Goal: Obtain resource: Obtain resource

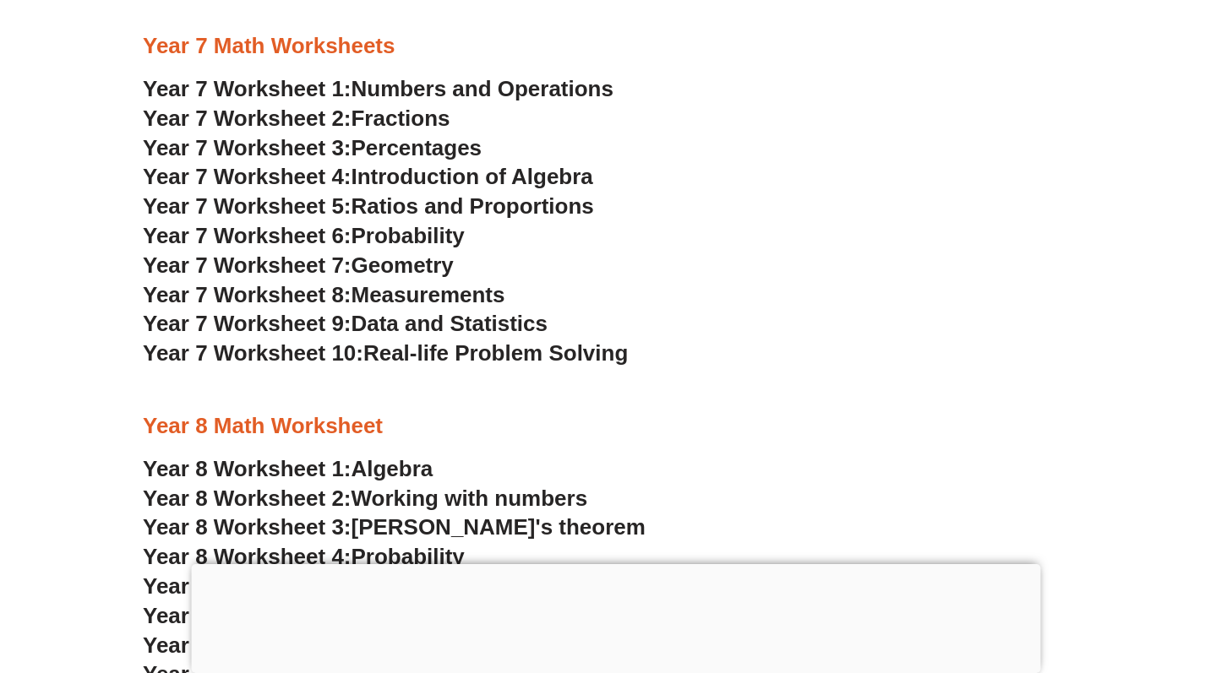
scroll to position [4918, 0]
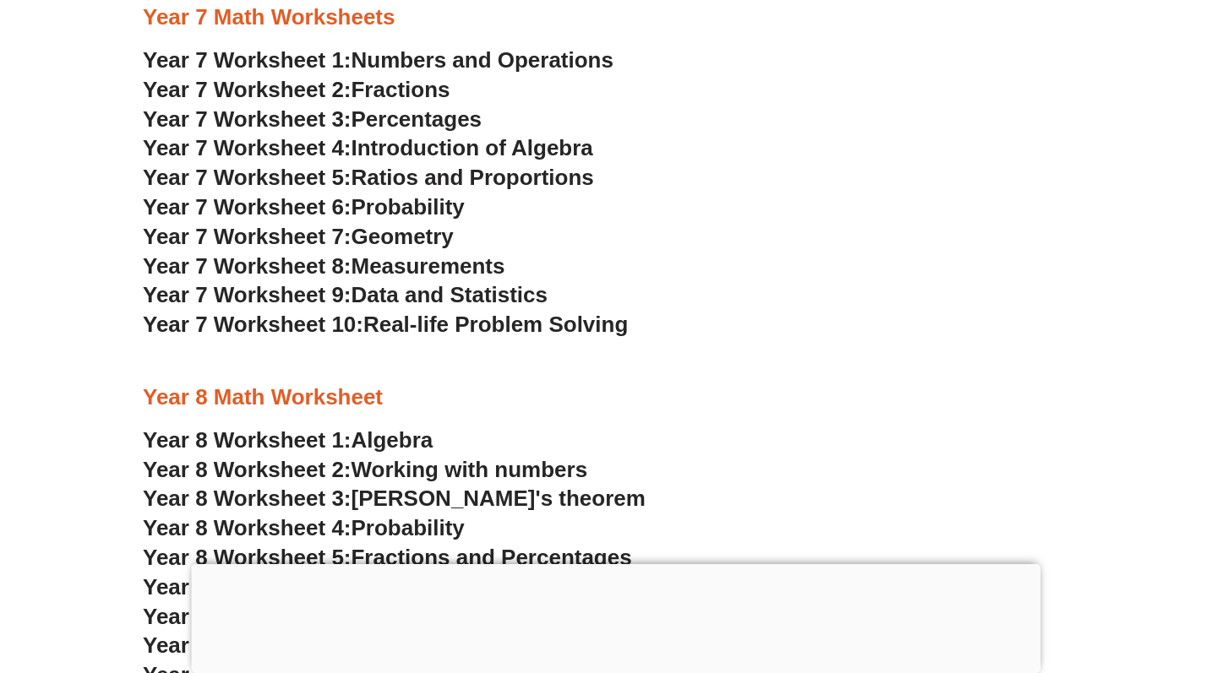
scroll to position [4952, 0]
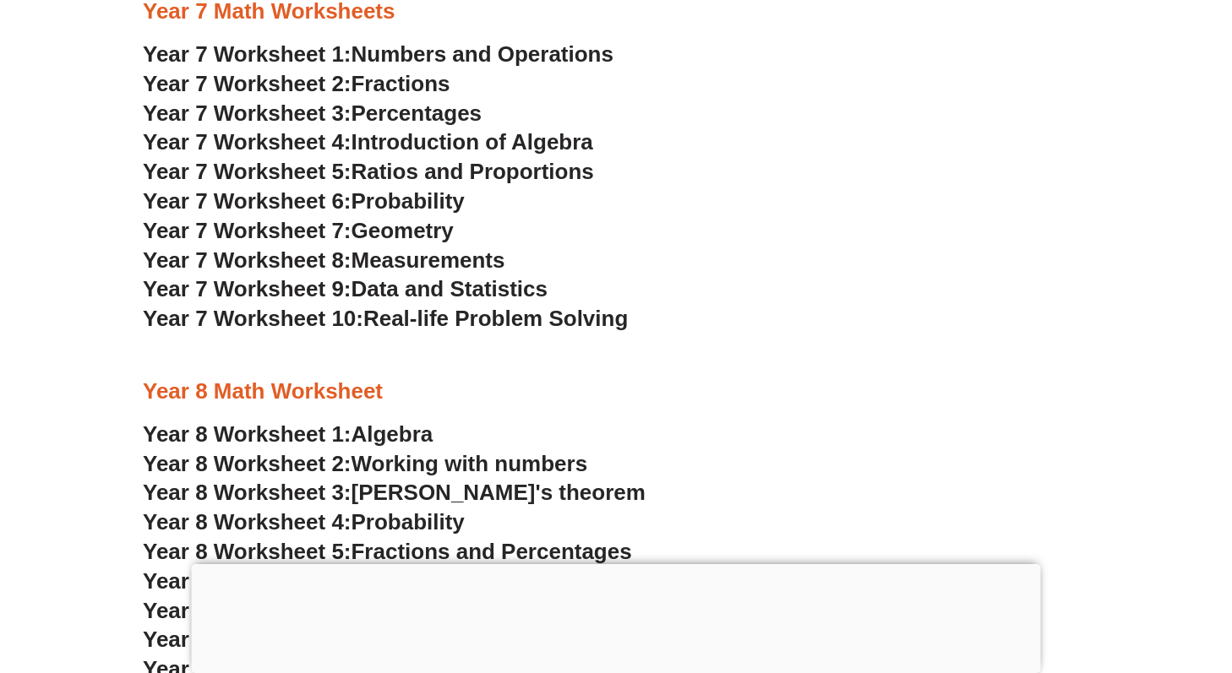
click at [403, 201] on span "Probability" at bounding box center [408, 200] width 113 height 25
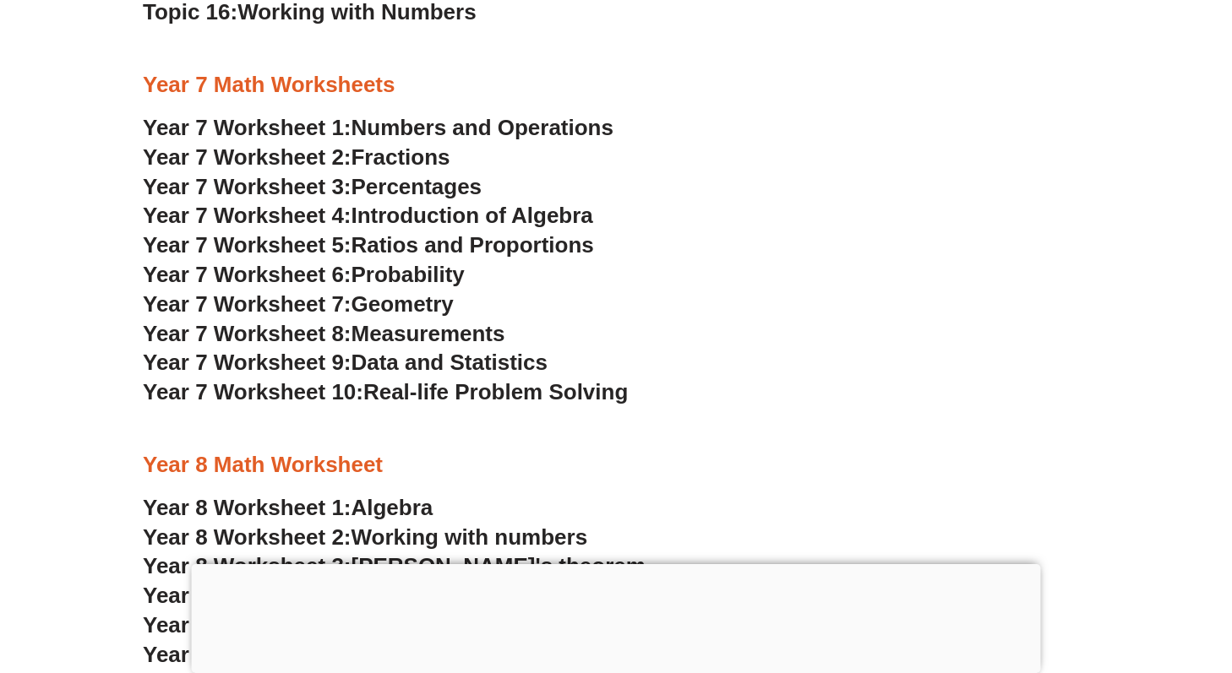
click at [413, 156] on span "Fractions" at bounding box center [401, 157] width 99 height 25
click at [443, 126] on span "Numbers and Operations" at bounding box center [483, 127] width 262 height 25
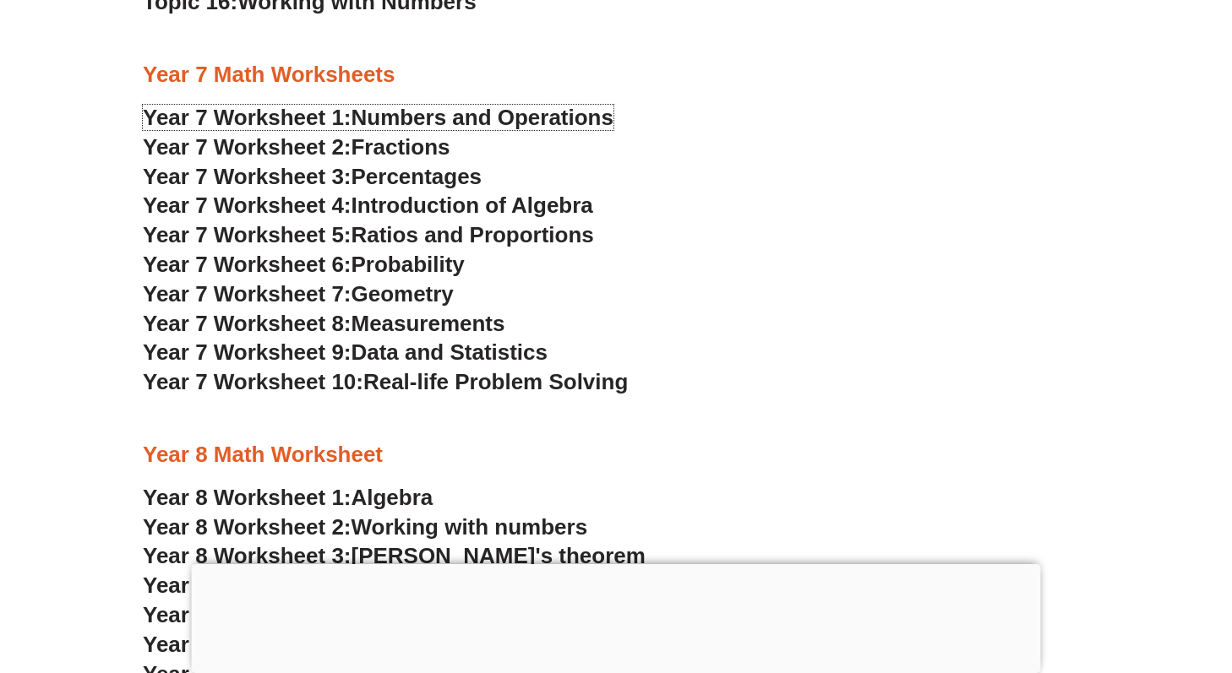
scroll to position [5004, 0]
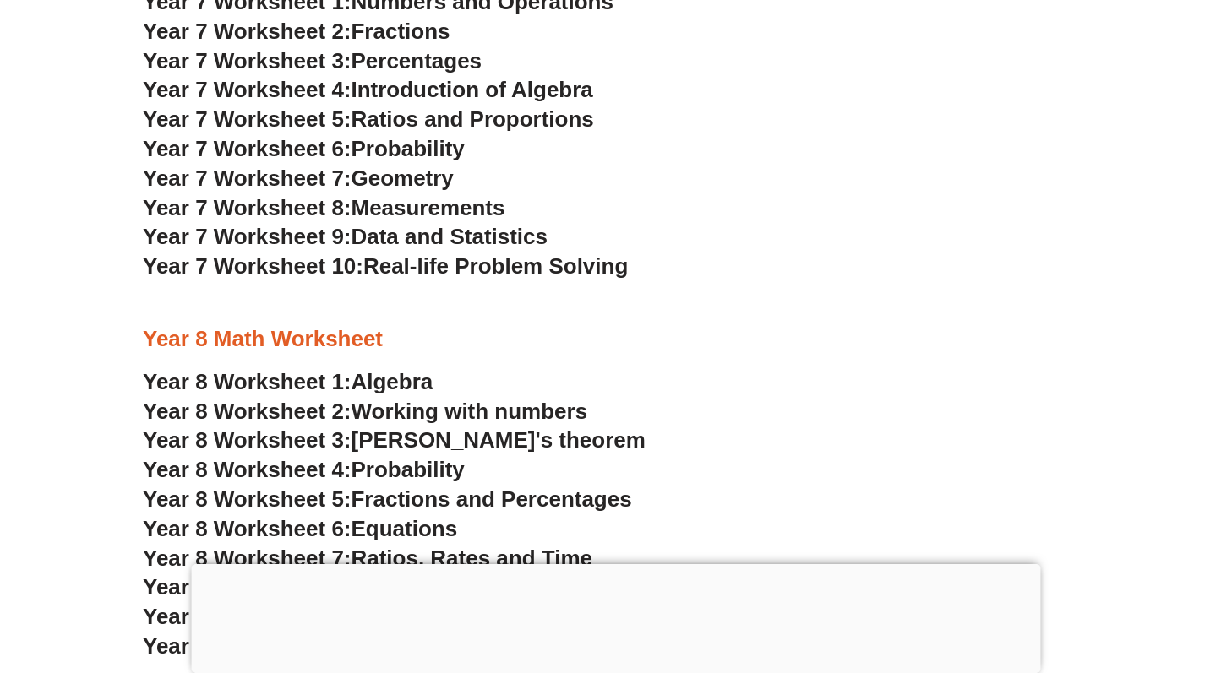
click at [438, 267] on span "Real-life Problem Solving" at bounding box center [495, 266] width 264 height 25
click at [442, 210] on span "Measurements" at bounding box center [429, 207] width 154 height 25
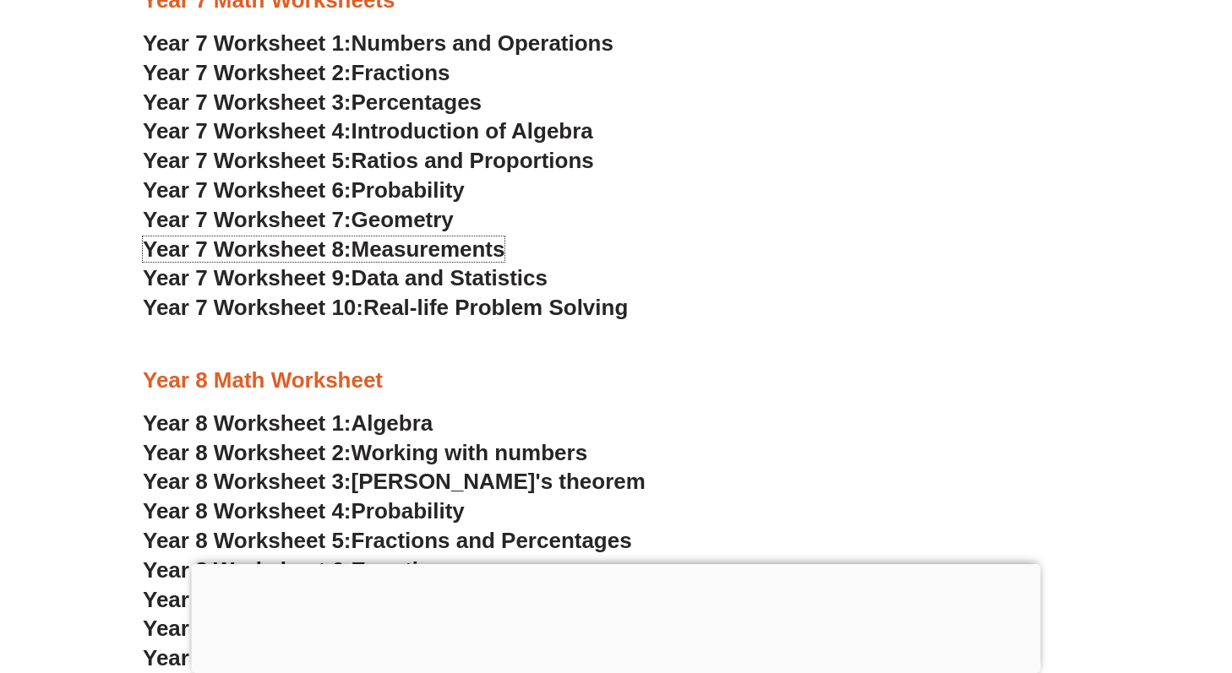
scroll to position [4840, 0]
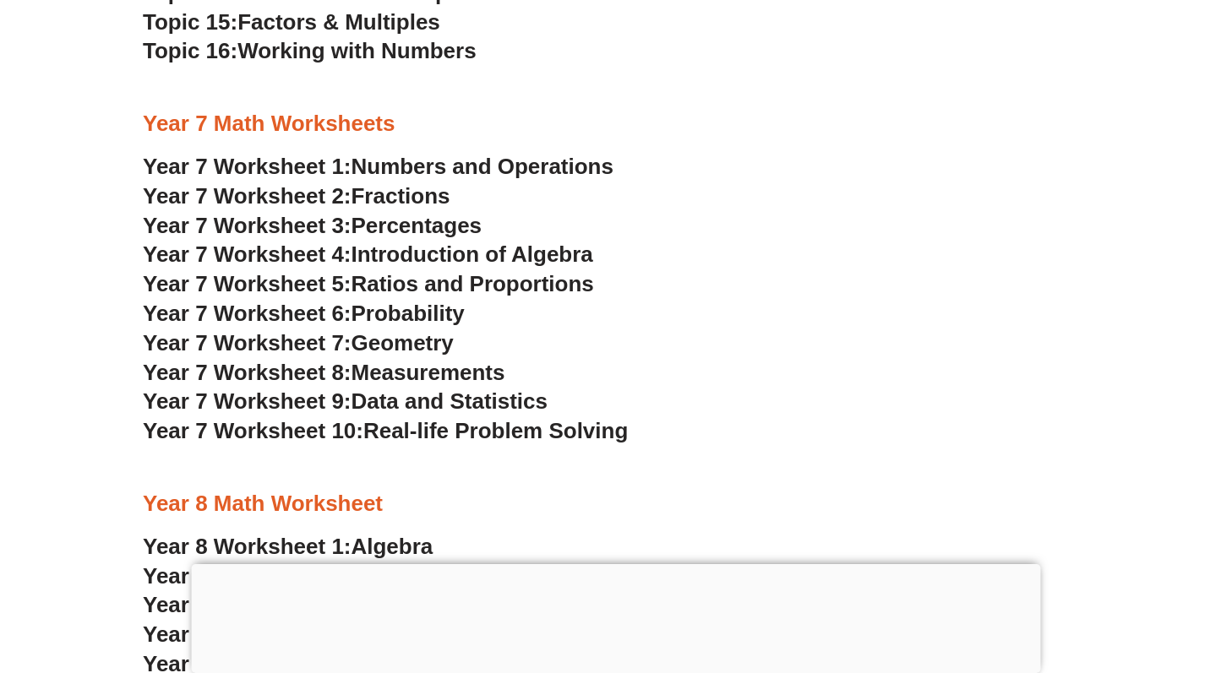
click at [492, 252] on span "Introduction of Algebra" at bounding box center [473, 254] width 242 height 25
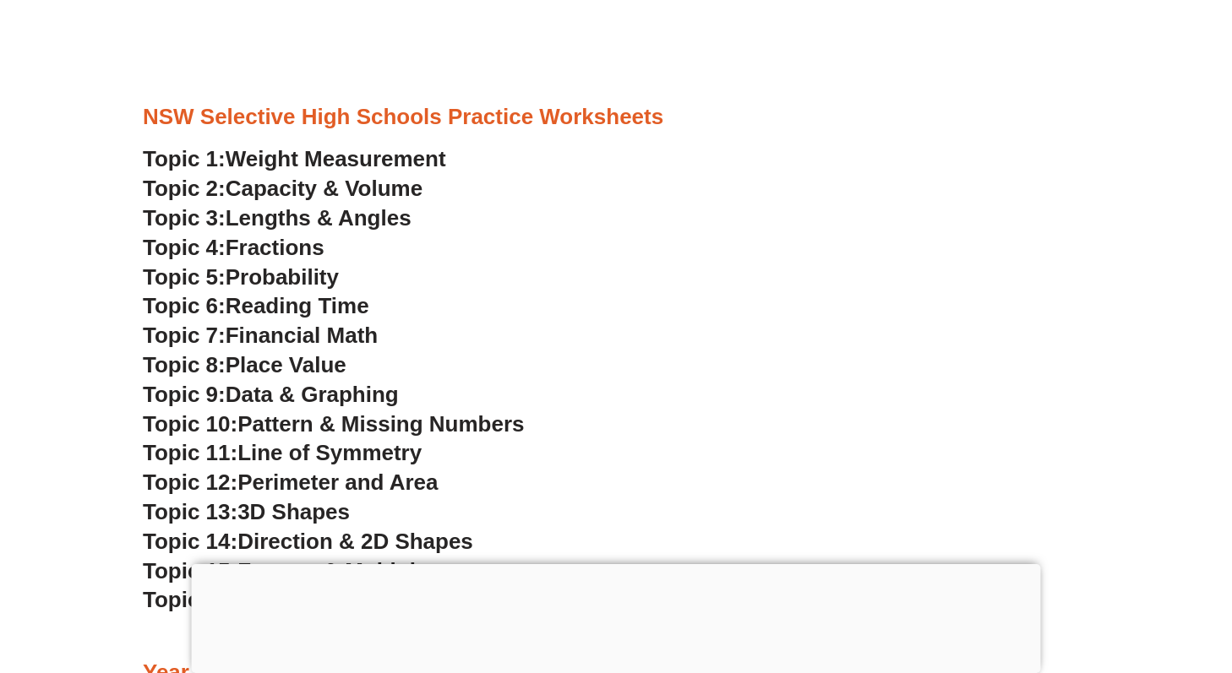
scroll to position [4431, 0]
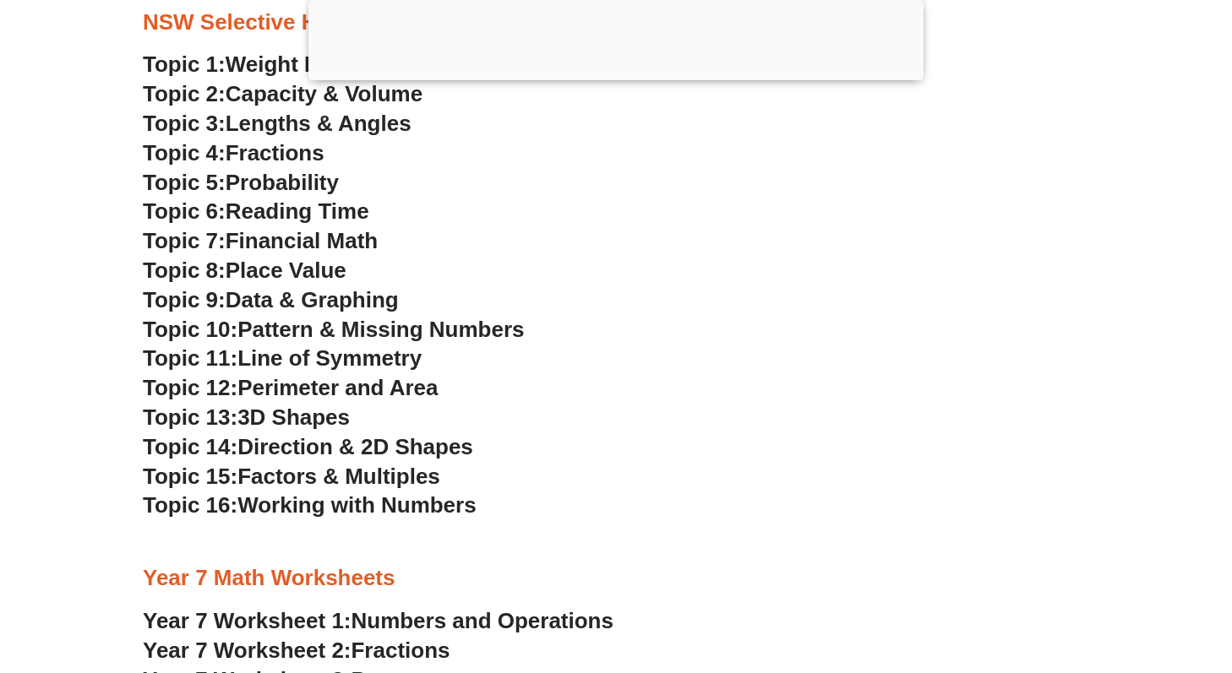
click at [409, 390] on span "Perimeter and Area" at bounding box center [337, 387] width 200 height 25
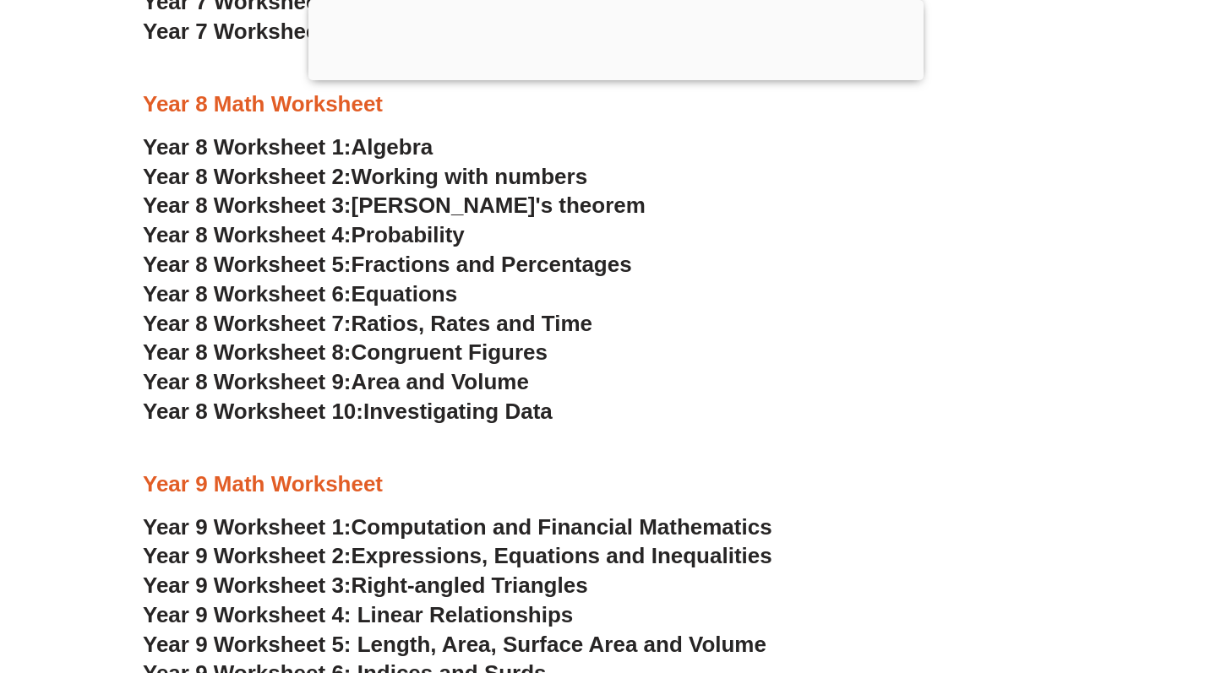
scroll to position [5287, 0]
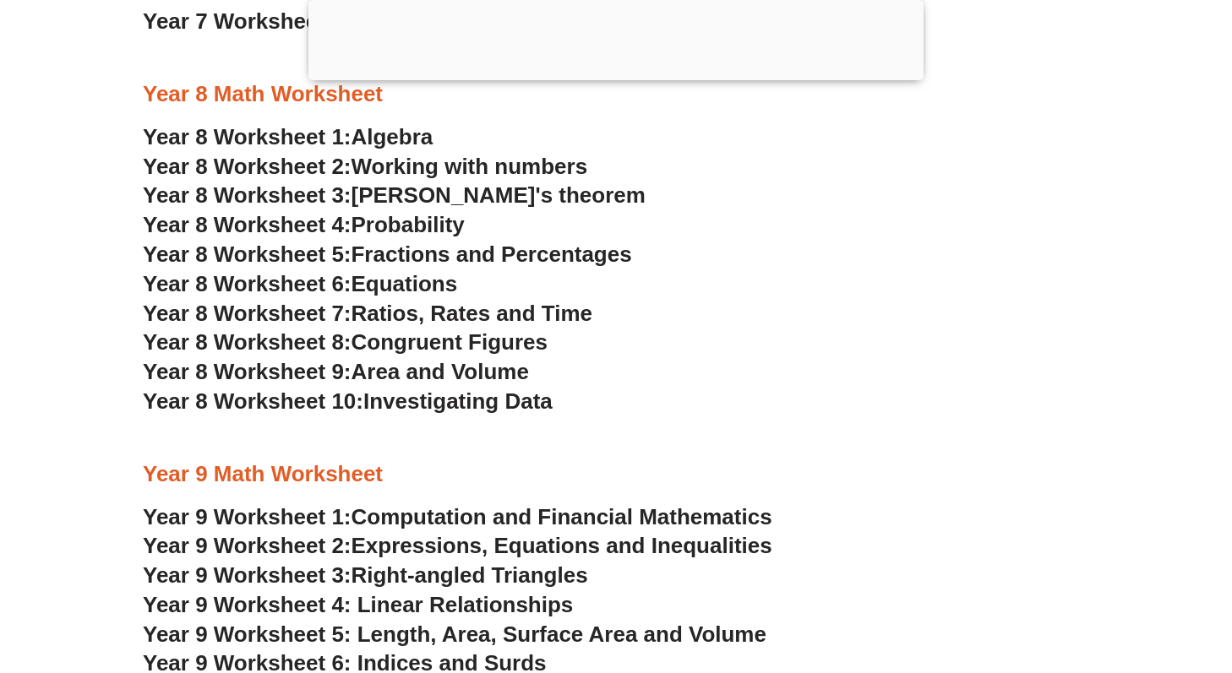
click at [323, 366] on span "Year 8 Worksheet 9:" at bounding box center [247, 371] width 209 height 25
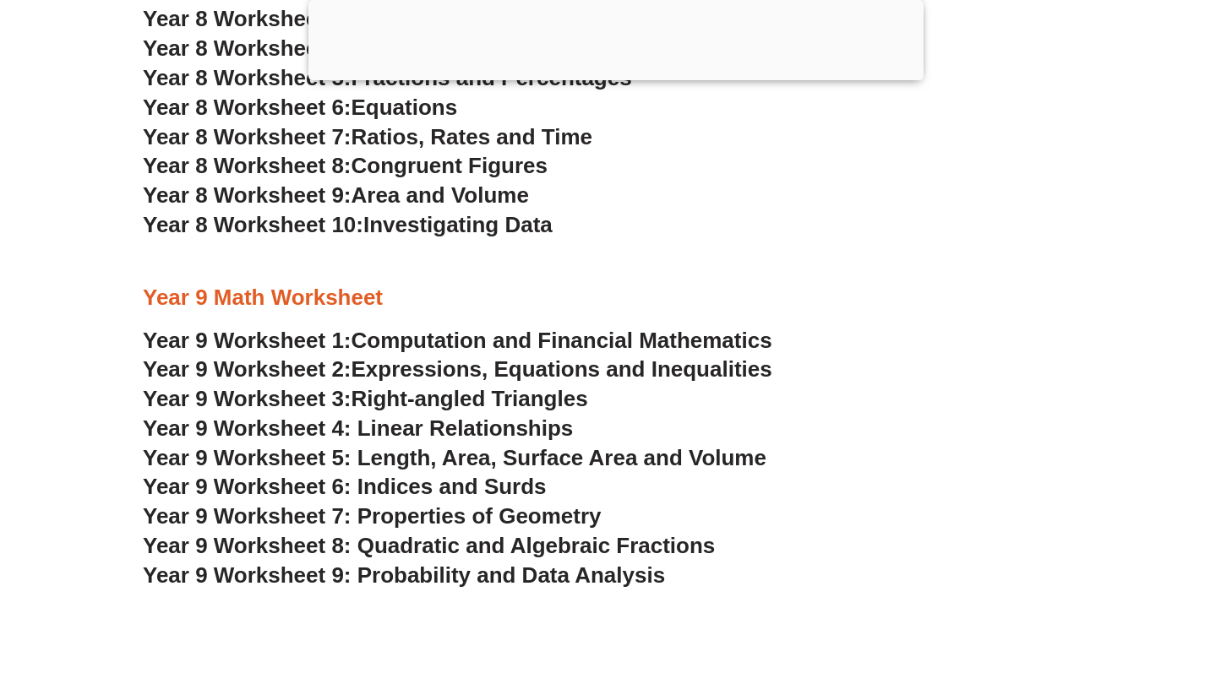
scroll to position [5530, 0]
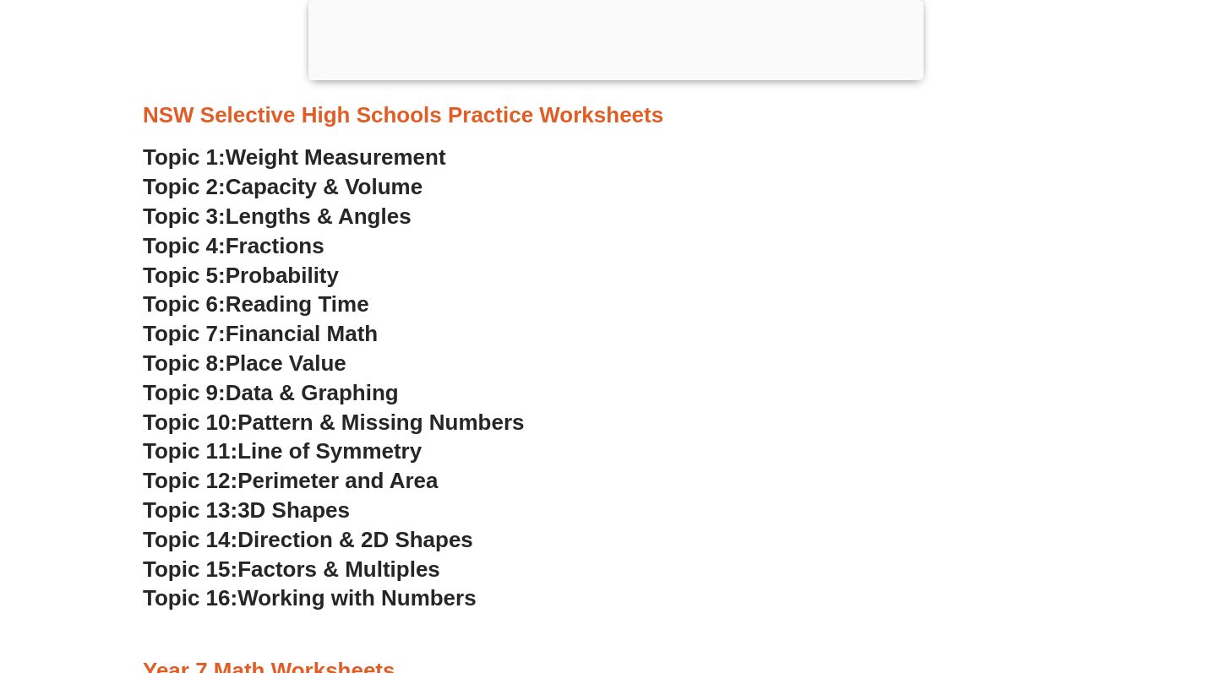
click at [967, 302] on h3 "Topic 6: Reading Time" at bounding box center [616, 305] width 946 height 29
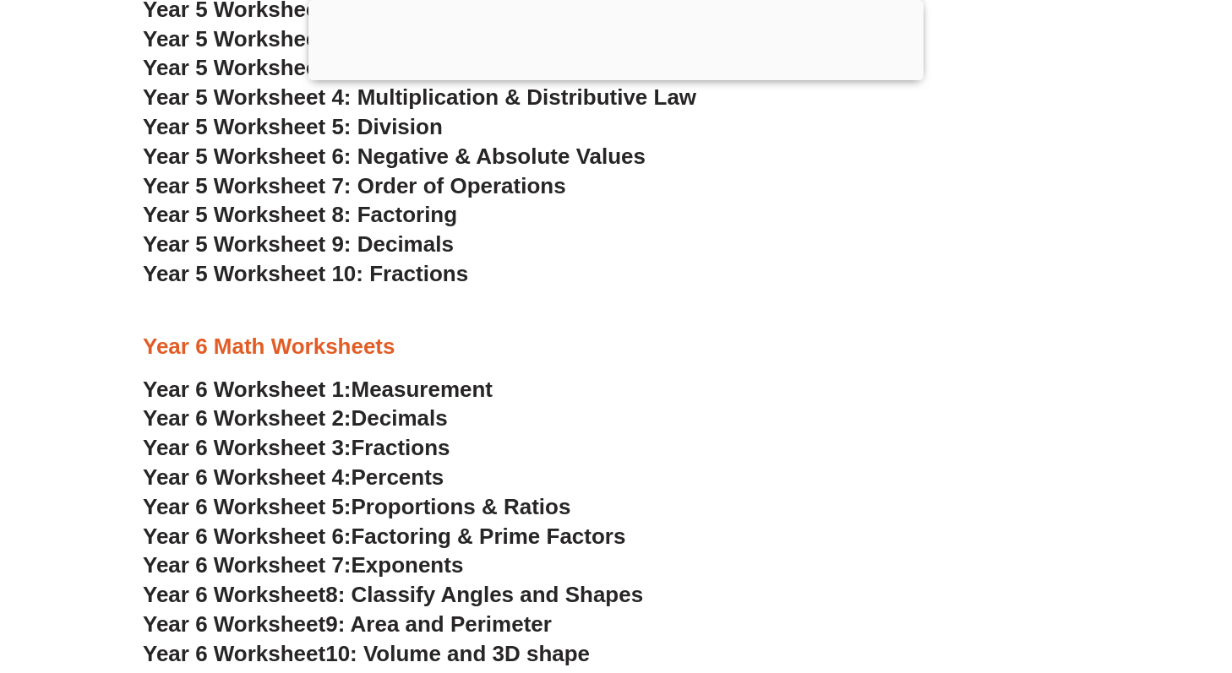
scroll to position [3306, 0]
